Goal: Check status: Check status

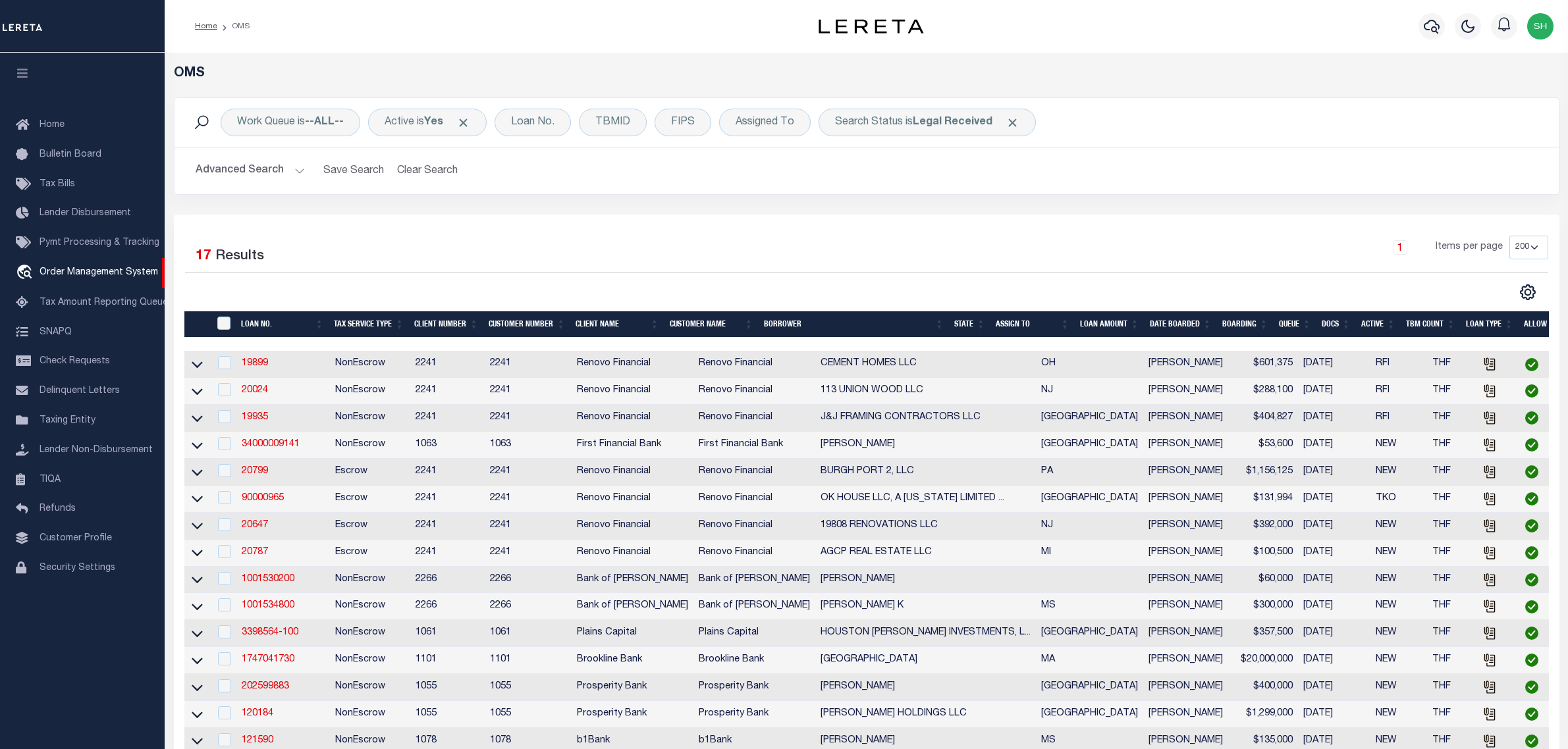
select select "200"
click at [940, 126] on b "Legal Received" at bounding box center [952, 122] width 79 height 11
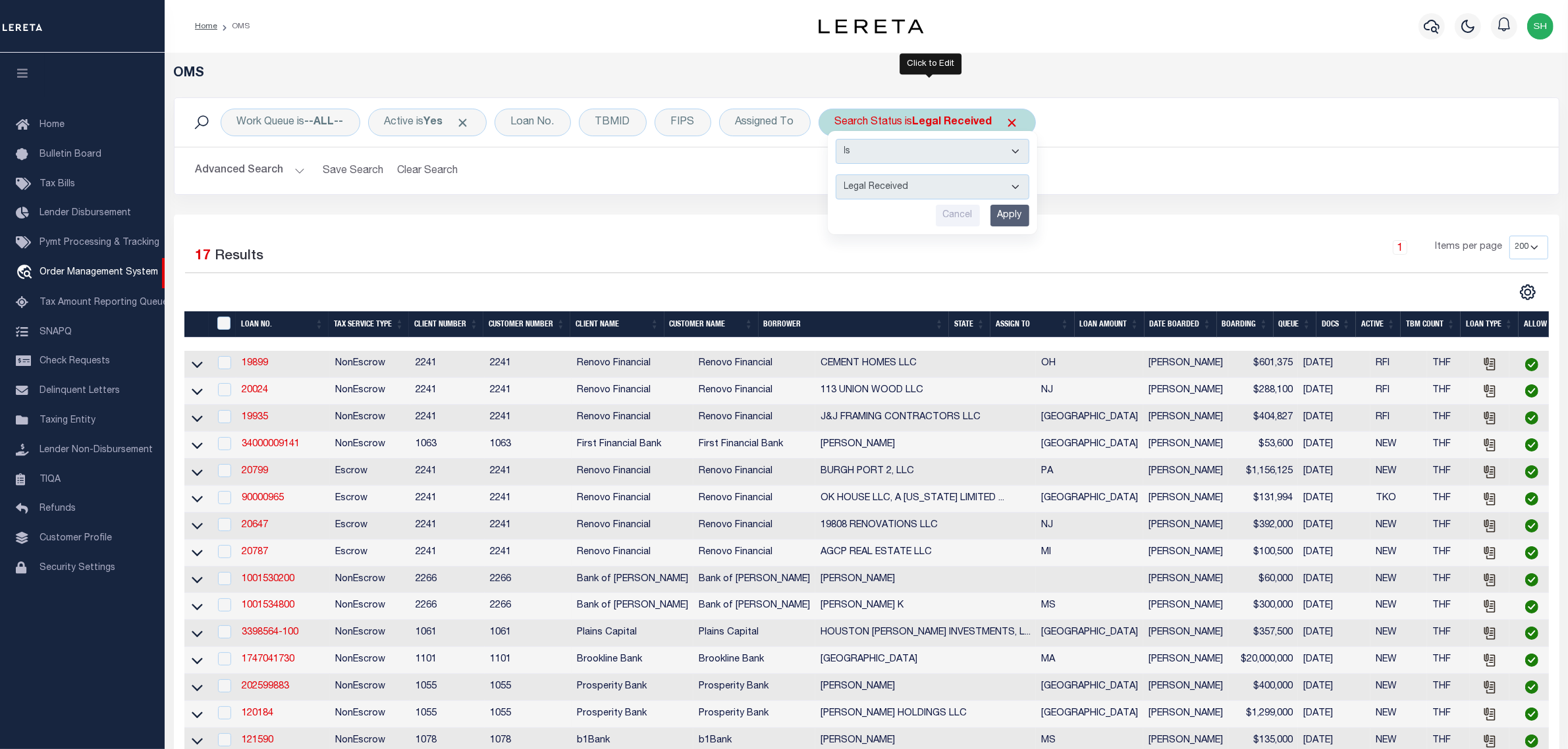
click at [930, 192] on select "Automated Search Bad Parcel Complete Duplicate Parcel High Dollar Reporting In …" at bounding box center [932, 187] width 194 height 25
select select "IP"
click at [838, 175] on select "Automated Search Bad Parcel Complete Duplicate Parcel High Dollar Reporting In …" at bounding box center [932, 187] width 194 height 25
click at [1015, 217] on input "Apply" at bounding box center [1009, 215] width 39 height 22
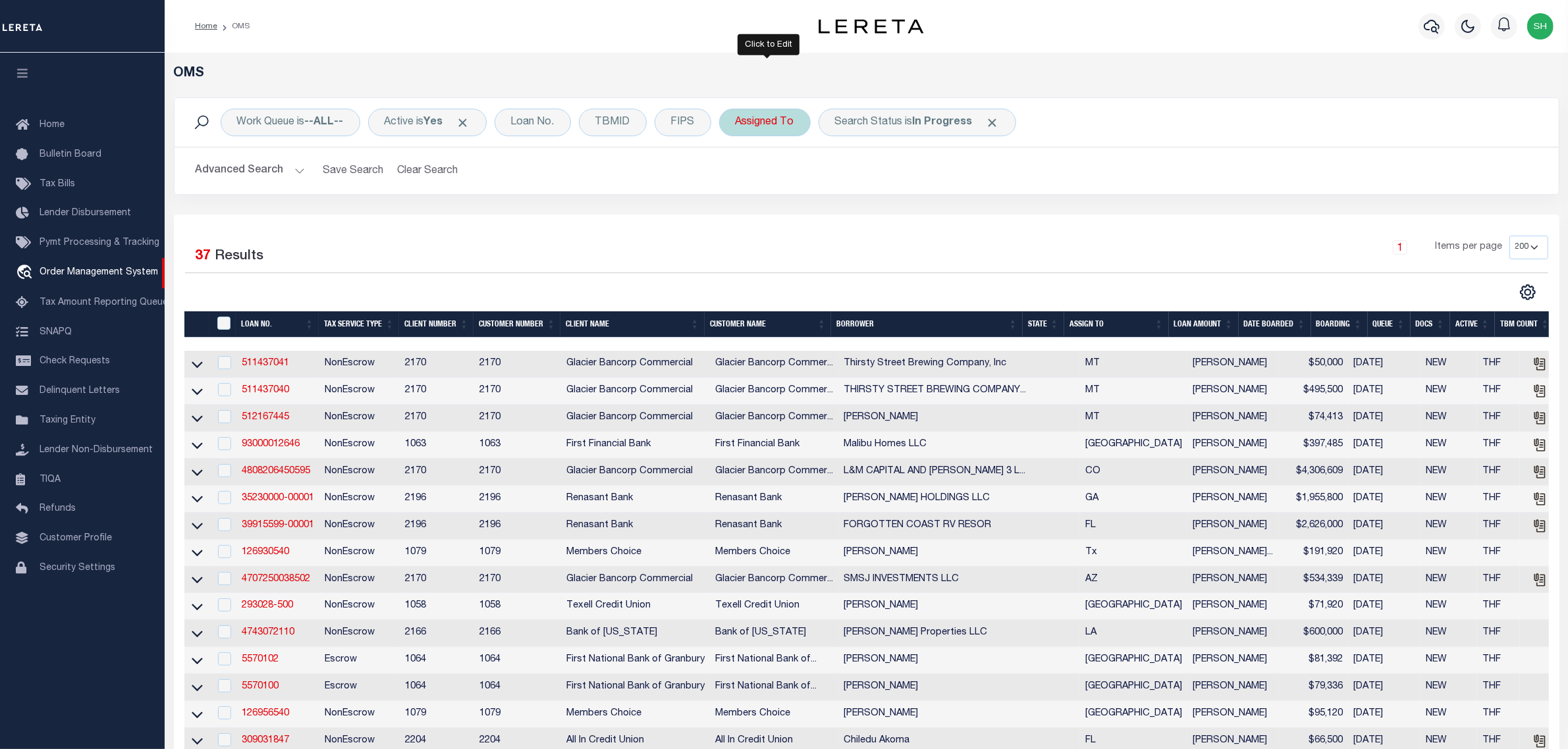
click at [749, 120] on div "Assigned To" at bounding box center [764, 122] width 91 height 28
click at [768, 191] on select "--Unassigned-- [PERSON_NAME] [PERSON_NAME] [PERSON_NAME] [PERSON_NAME] [PERSON_…" at bounding box center [833, 187] width 194 height 25
select select "[PERSON_NAME]"
click at [739, 175] on select "--Unassigned-- [PERSON_NAME] [PERSON_NAME] [PERSON_NAME] [PERSON_NAME] [PERSON_…" at bounding box center [833, 187] width 194 height 25
click at [913, 216] on input "Apply" at bounding box center [910, 215] width 39 height 22
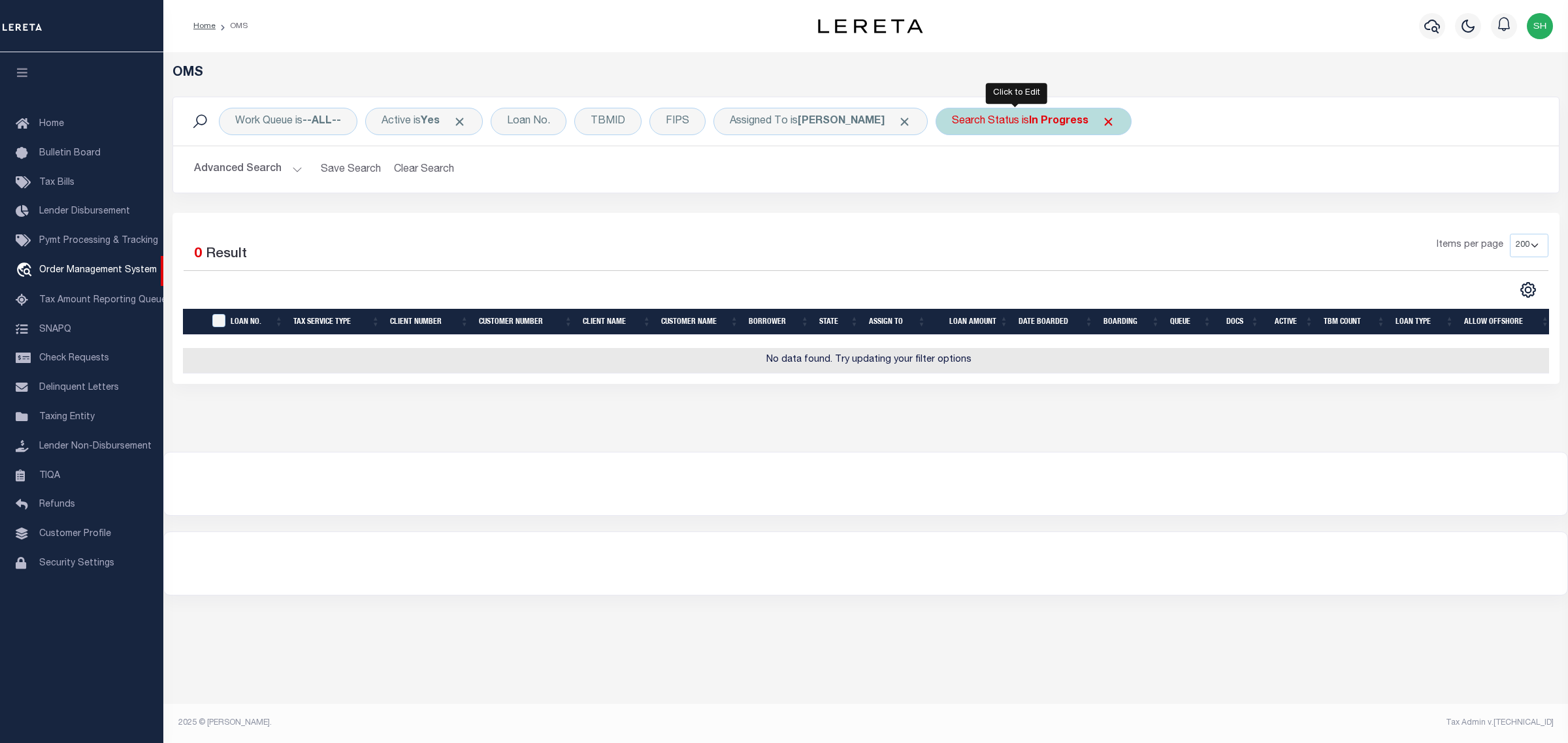
click at [997, 116] on div "Search Status is In Progress" at bounding box center [1033, 121] width 196 height 28
click at [985, 181] on select "Automated Search Bad Parcel Complete Duplicate Parcel High Dollar Reporting In …" at bounding box center [1048, 185] width 192 height 25
select select "RD"
click at [952, 174] on select "Automated Search Bad Parcel Complete Duplicate Parcel High Dollar Reporting In …" at bounding box center [1048, 185] width 192 height 25
click at [1108, 219] on input "Apply" at bounding box center [1125, 214] width 38 height 22
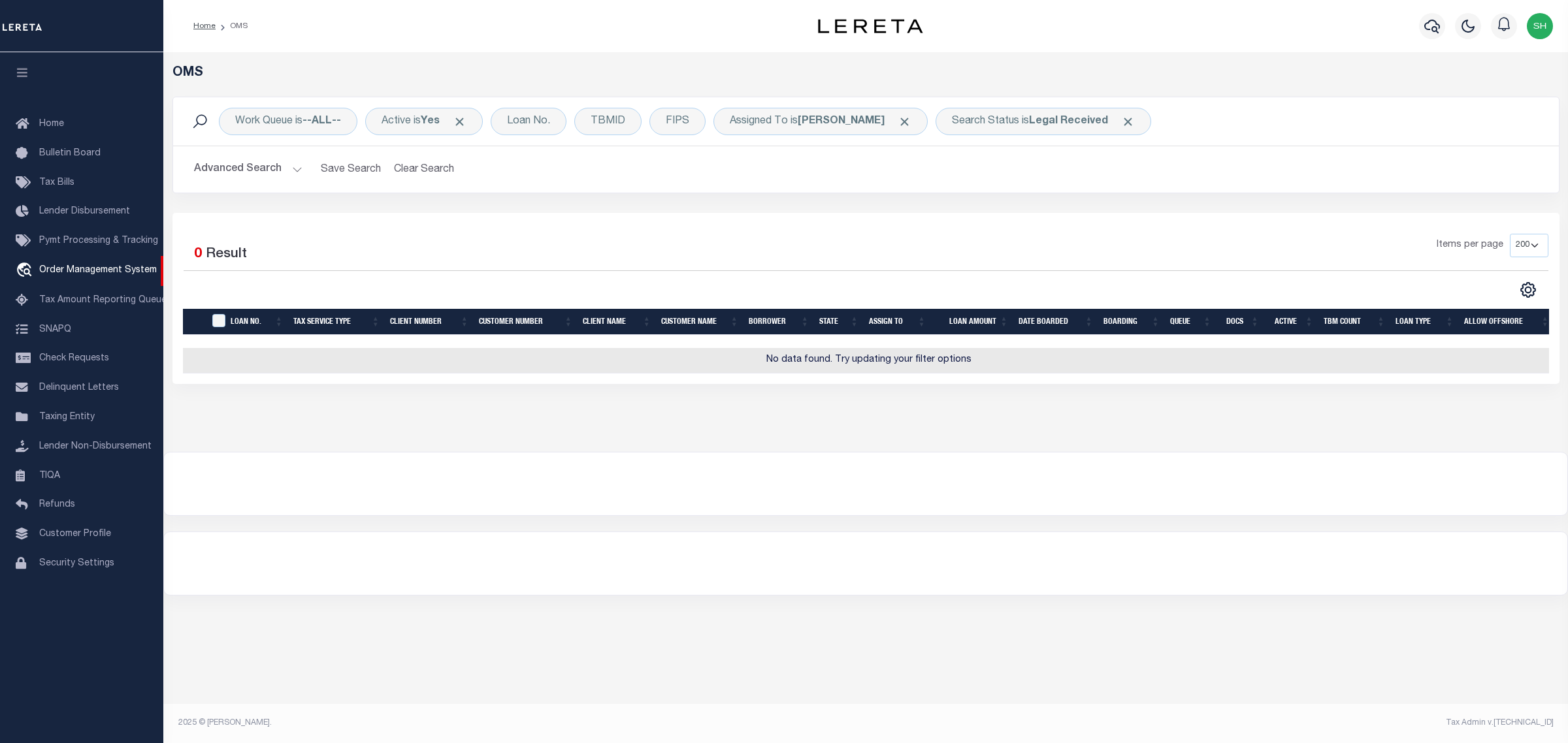
click at [836, 515] on div at bounding box center [865, 484] width 1403 height 63
